Goal: Navigation & Orientation: Find specific page/section

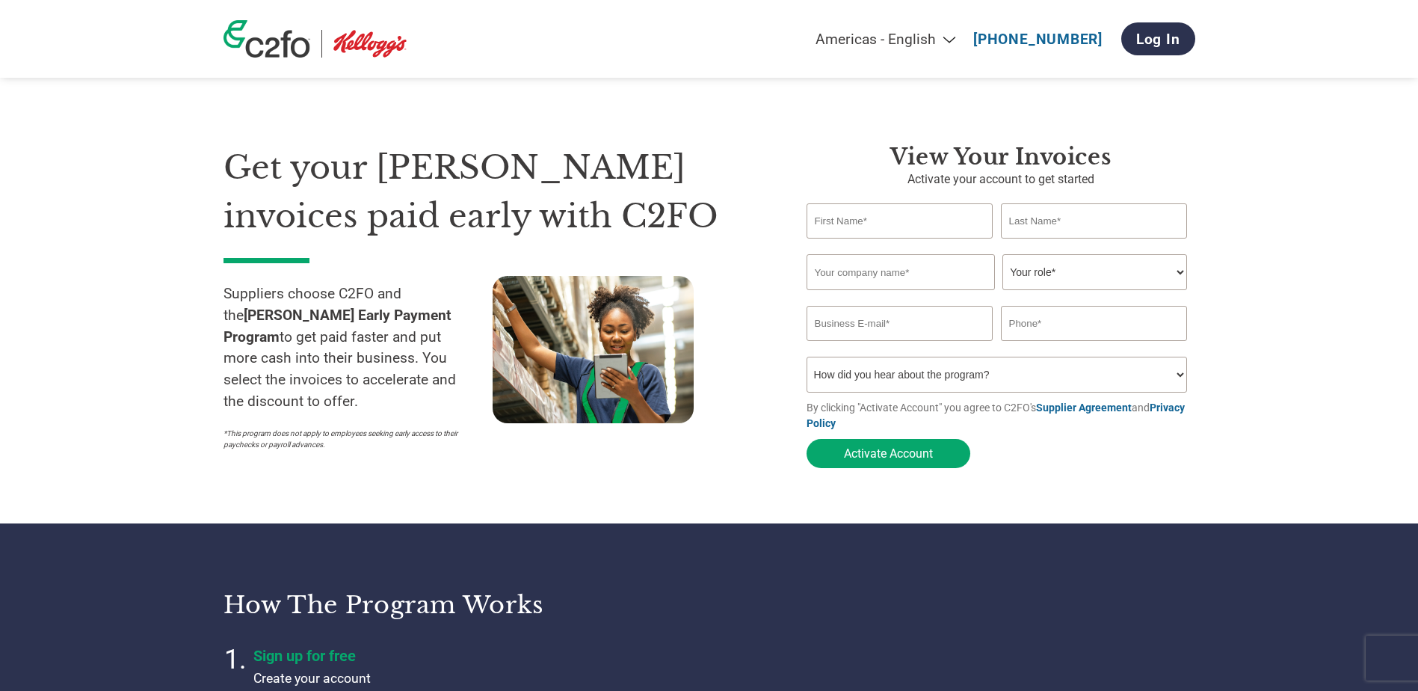
click at [961, 41] on select "Americas - English Américas - Español [GEOGRAPHIC_DATA] - Português [GEOGRAPHIC…" at bounding box center [792, 39] width 347 height 17
click at [961, 39] on select "Americas - English Américas - Español [GEOGRAPHIC_DATA] - Português [GEOGRAPHIC…" at bounding box center [792, 39] width 347 height 17
click at [960, 36] on select "Americas - English Américas - Español [GEOGRAPHIC_DATA] - Português [GEOGRAPHIC…" at bounding box center [792, 39] width 347 height 17
click at [963, 34] on select "Americas - English Américas - Español [GEOGRAPHIC_DATA] - Português [GEOGRAPHIC…" at bounding box center [792, 39] width 347 height 17
click at [898, 42] on select "Americas - English Américas - Español [GEOGRAPHIC_DATA] - Português [GEOGRAPHIC…" at bounding box center [792, 39] width 347 height 17
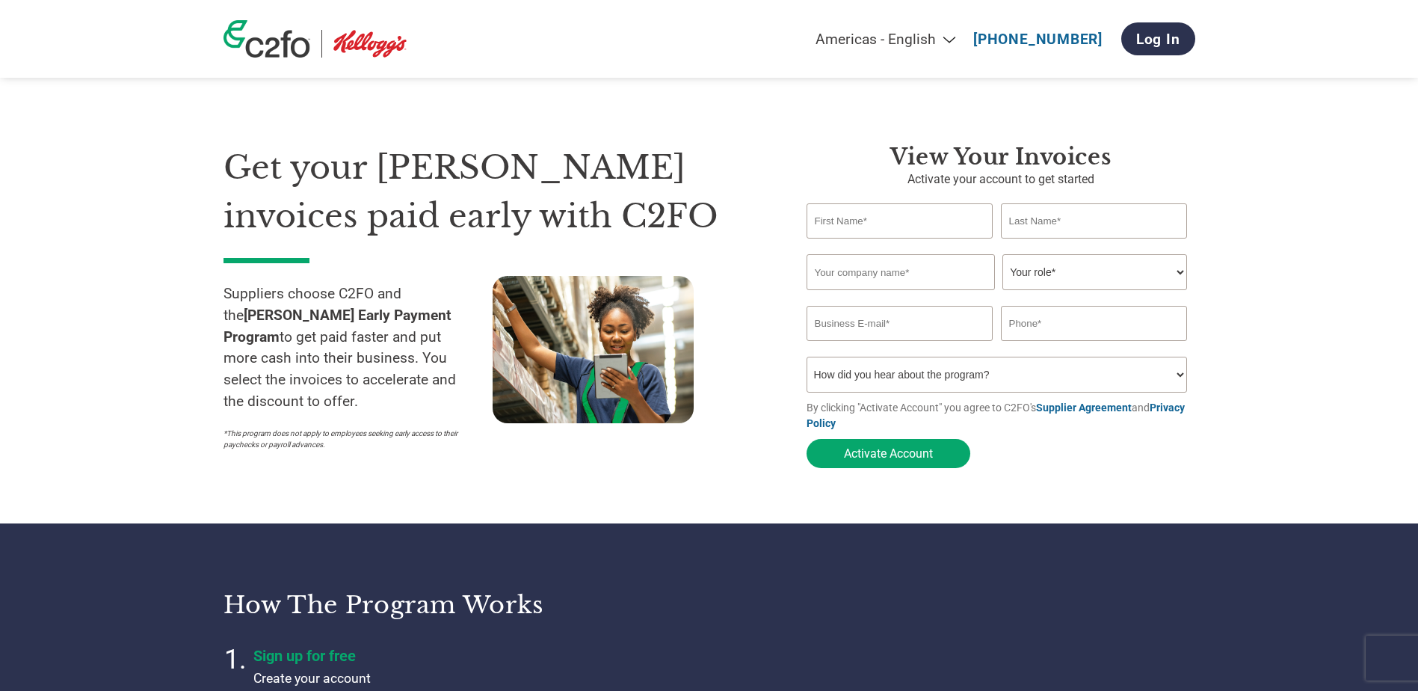
click at [722, 31] on select "Americas - English Américas - Español [GEOGRAPHIC_DATA] - Português [GEOGRAPHIC…" at bounding box center [792, 39] width 347 height 17
click at [946, 37] on select "Americas - English Américas - Español [GEOGRAPHIC_DATA] - Português [GEOGRAPHIC…" at bounding box center [792, 39] width 347 height 17
select select "en-US"
click at [730, 31] on select "Americas - English Américas - Español [GEOGRAPHIC_DATA] - Português [GEOGRAPHIC…" at bounding box center [792, 39] width 347 height 17
click at [1165, 39] on link "Log In" at bounding box center [1158, 38] width 74 height 33
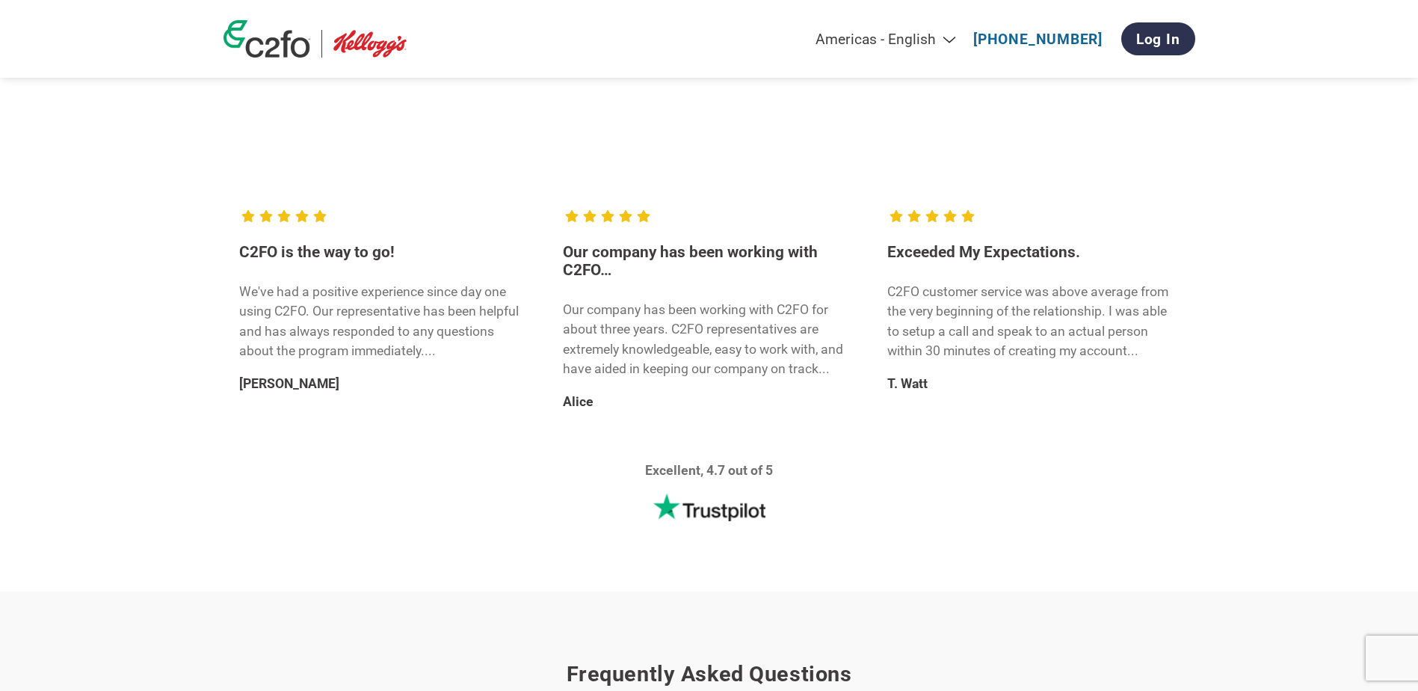
scroll to position [2243, 0]
